Goal: Task Accomplishment & Management: Manage account settings

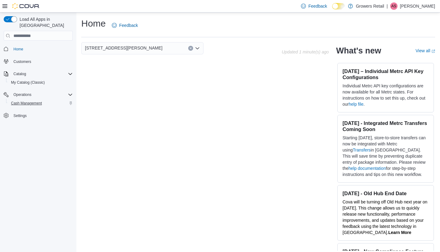
click at [35, 101] on span "Cash Management" at bounding box center [26, 103] width 31 height 5
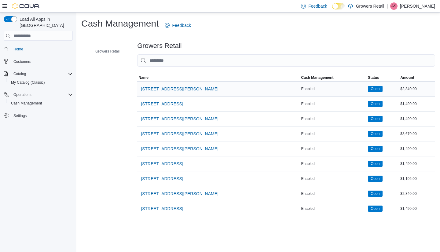
click at [153, 90] on span "[STREET_ADDRESS][PERSON_NAME]" at bounding box center [180, 89] width 78 height 6
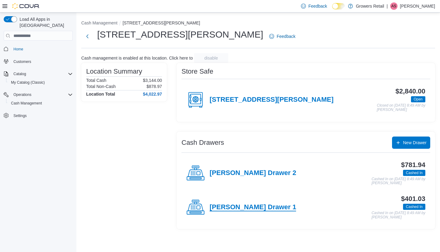
click at [215, 210] on h4 "[PERSON_NAME] Drawer 1" at bounding box center [253, 208] width 86 height 8
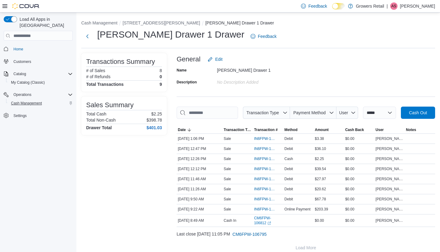
click at [34, 101] on span "Cash Management" at bounding box center [26, 103] width 31 height 7
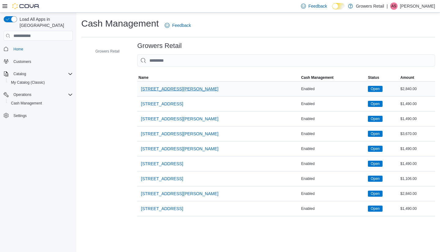
click at [162, 90] on span "[STREET_ADDRESS][PERSON_NAME]" at bounding box center [180, 89] width 78 height 6
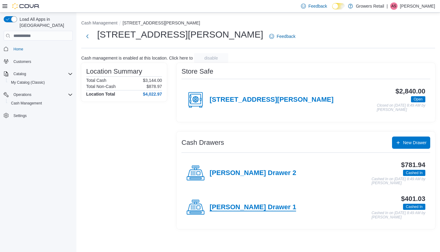
click at [244, 208] on h4 "[PERSON_NAME] Drawer 1" at bounding box center [253, 208] width 86 height 8
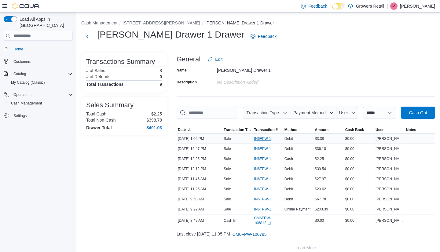
click at [260, 141] on span "IN6FPW-1995607" at bounding box center [265, 138] width 22 height 5
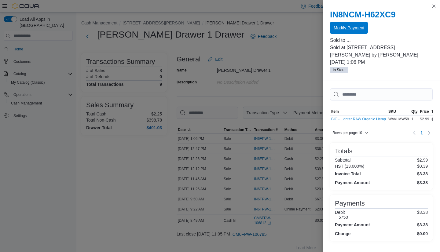
click at [350, 25] on span "Modify Payment" at bounding box center [349, 28] width 31 height 6
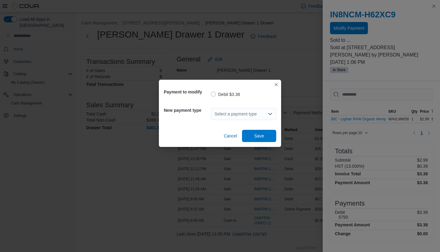
click at [269, 115] on icon "Open list of options" at bounding box center [270, 114] width 5 height 5
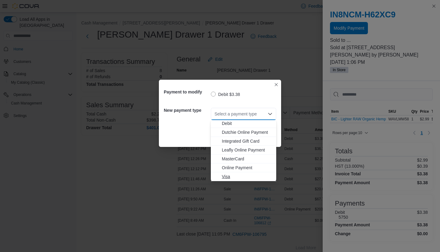
scroll to position [10, 0]
click at [227, 177] on span "Visa" at bounding box center [247, 177] width 51 height 6
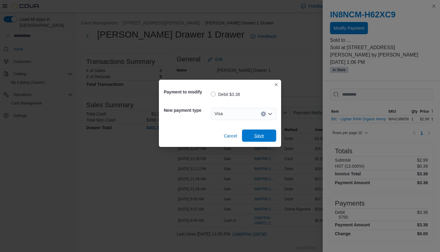
click at [256, 141] on span "Save" at bounding box center [259, 136] width 27 height 12
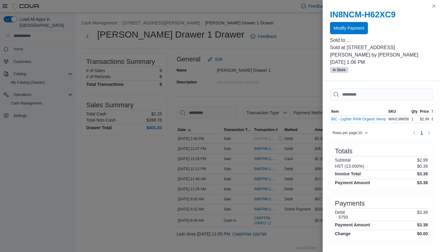
scroll to position [0, 0]
